Goal: Task Accomplishment & Management: Use online tool/utility

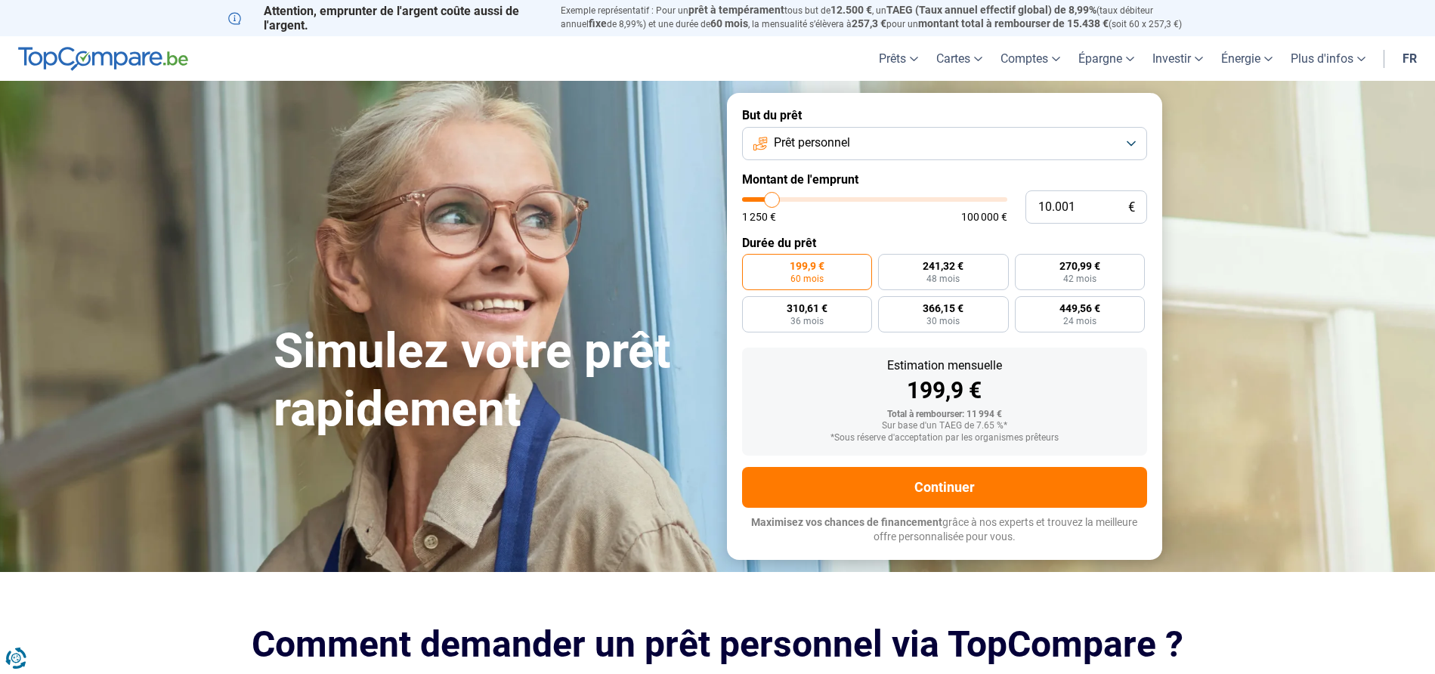
click at [915, 146] on button "Prêt personnel" at bounding box center [944, 143] width 405 height 33
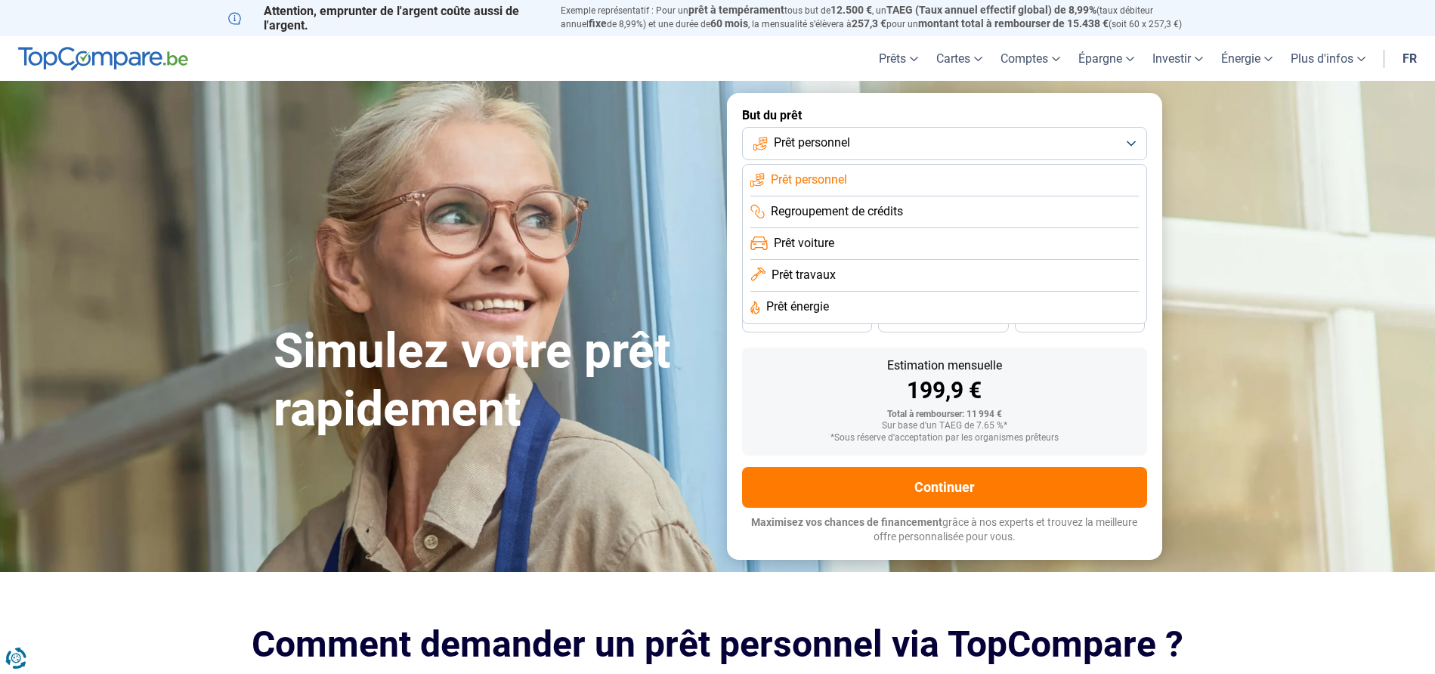
click at [850, 292] on li "Prêt travaux" at bounding box center [945, 308] width 388 height 32
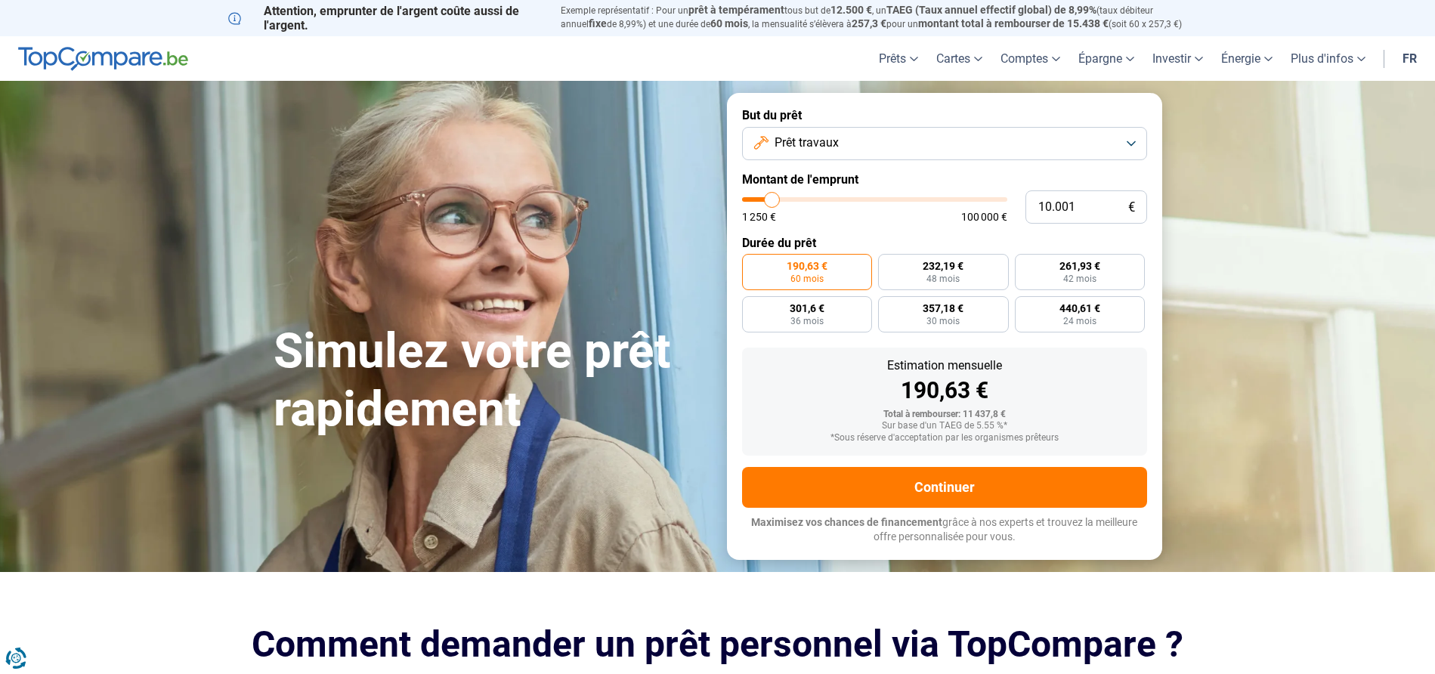
type input "49.000"
type input "49000"
click at [870, 197] on input "range" at bounding box center [874, 199] width 265 height 5
radio input "false"
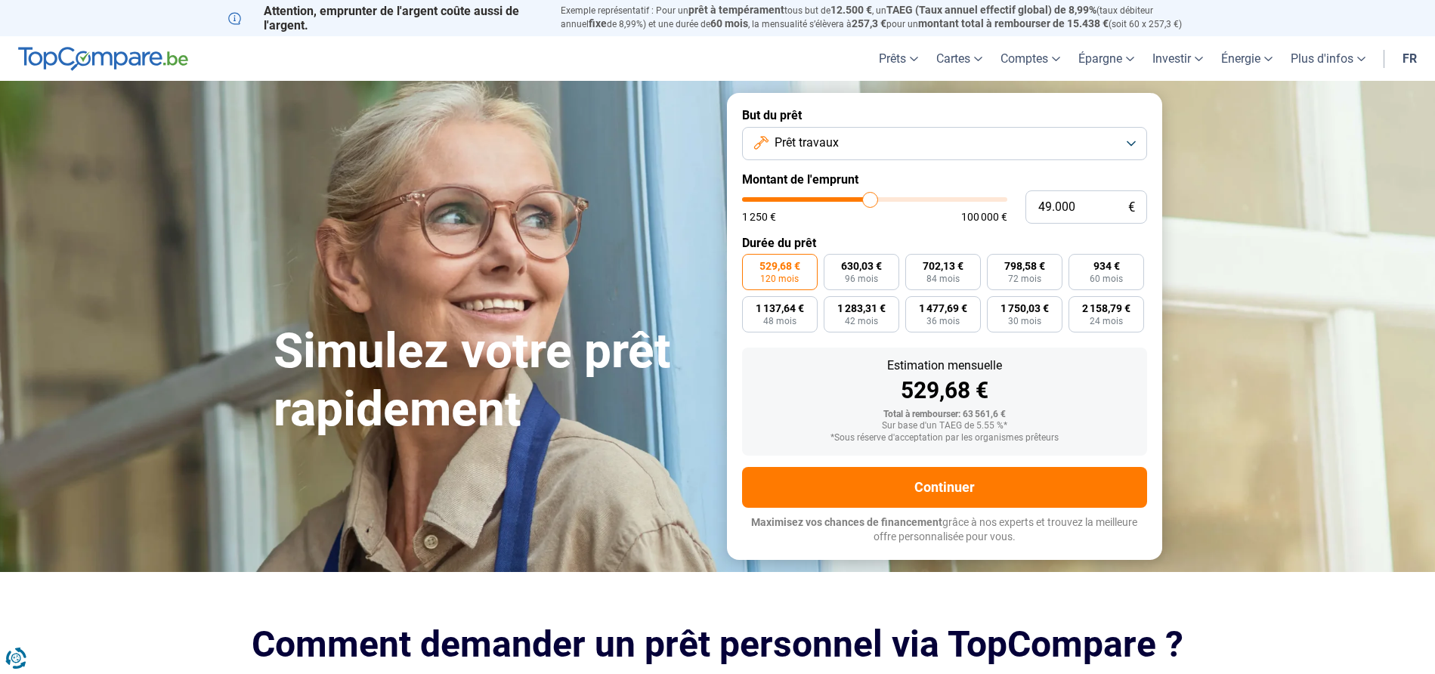
type input "53.500"
type input "53500"
click at [881, 197] on input "range" at bounding box center [874, 199] width 265 height 5
type input "58.750"
type input "58750"
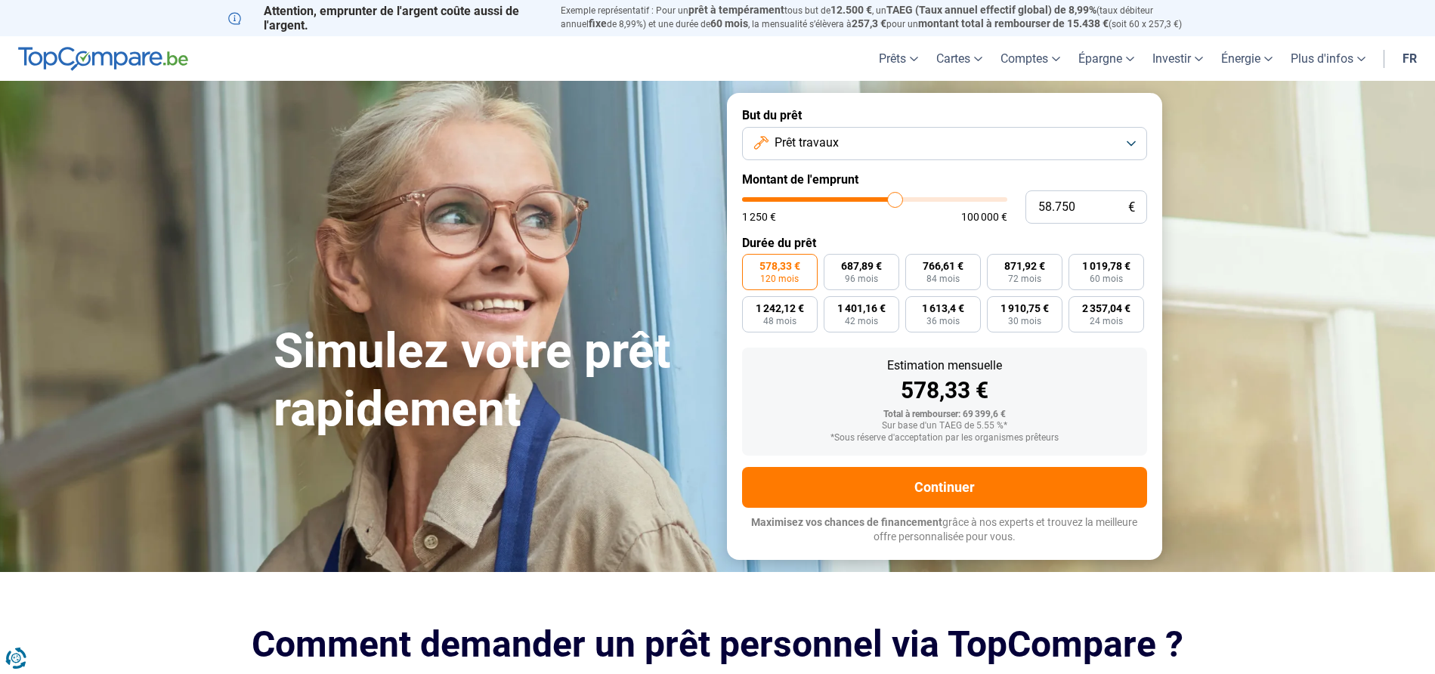
click at [895, 198] on input "range" at bounding box center [874, 199] width 265 height 5
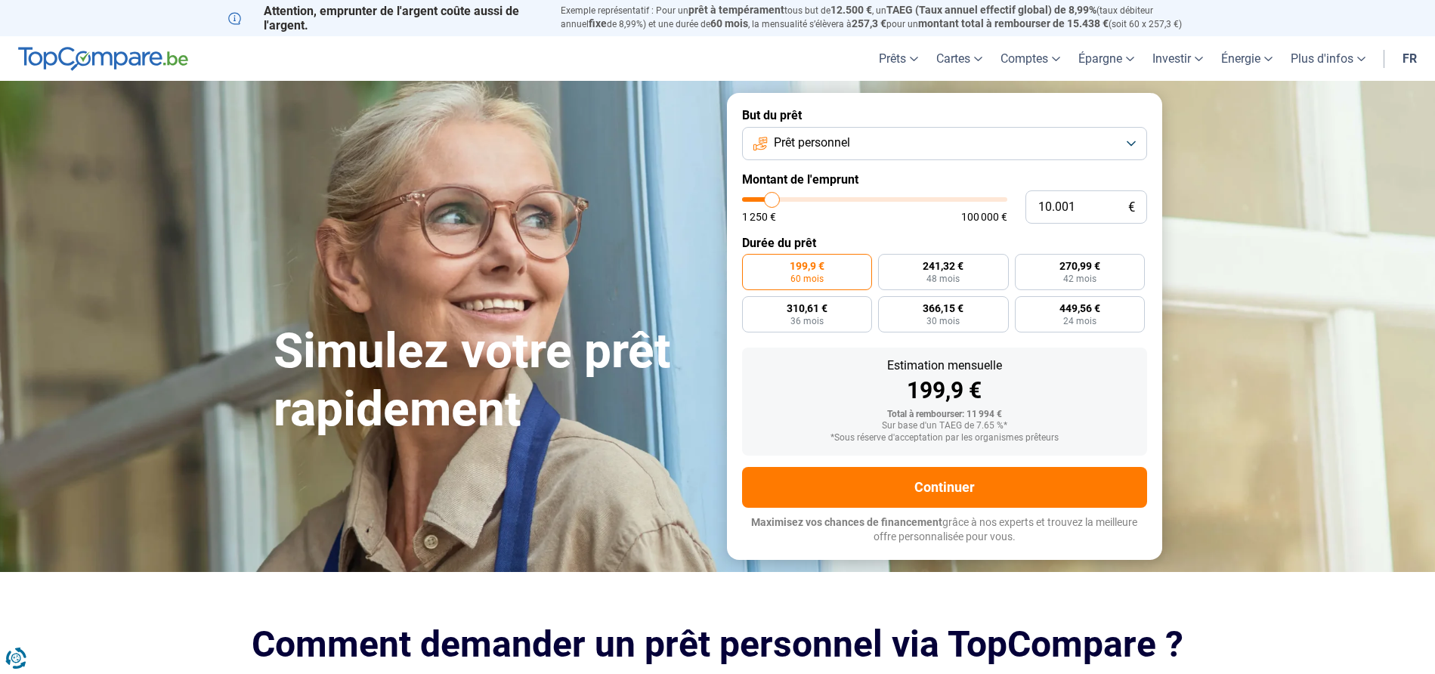
type input "38.750"
type input "38750"
click at [844, 200] on input "range" at bounding box center [874, 199] width 265 height 5
radio input "false"
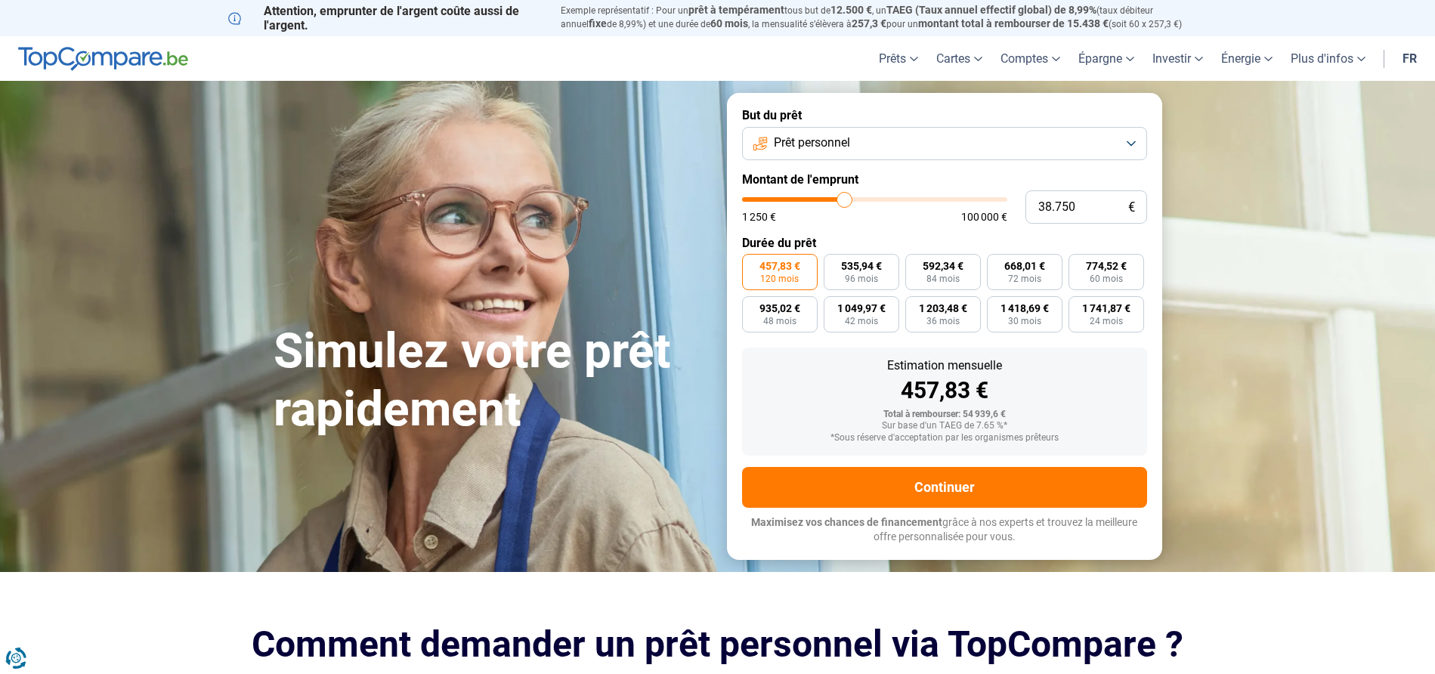
type input "35.000"
type input "35000"
click at [835, 199] on input "range" at bounding box center [874, 199] width 265 height 5
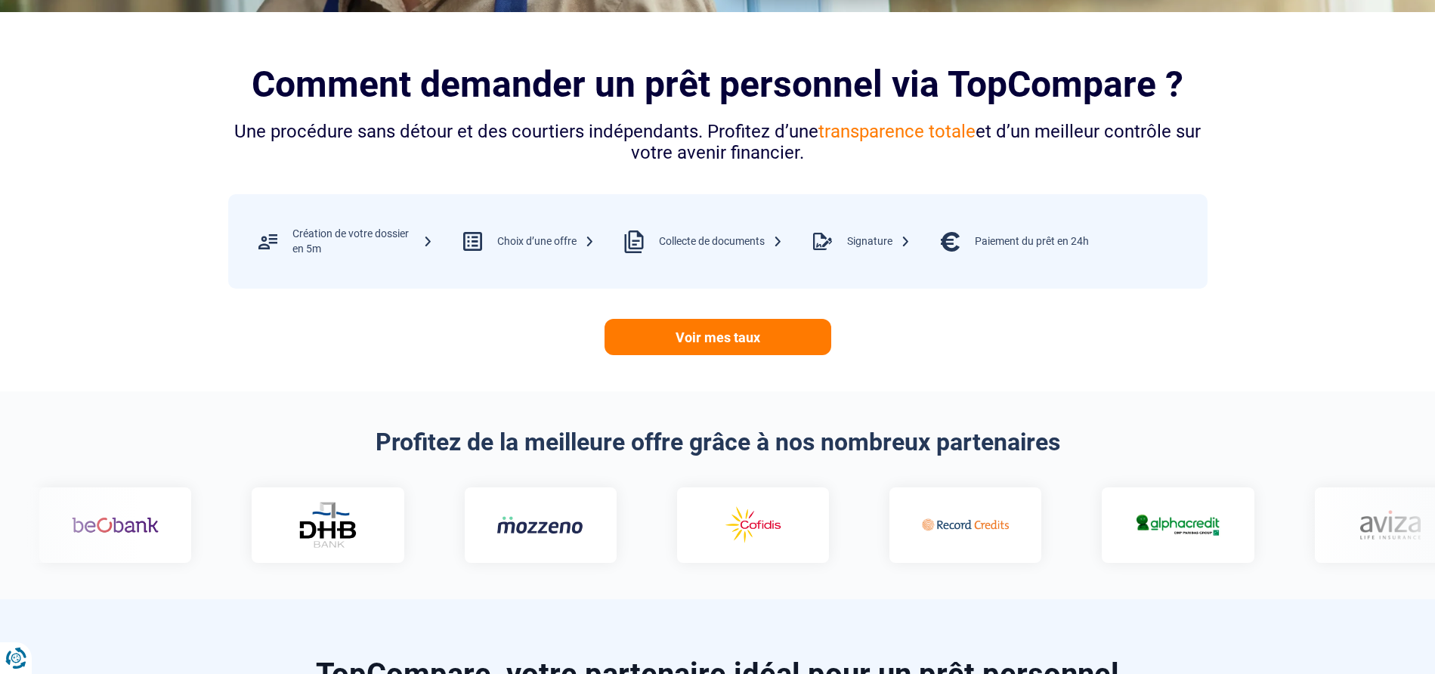
scroll to position [537, 0]
